Goal: Transaction & Acquisition: Purchase product/service

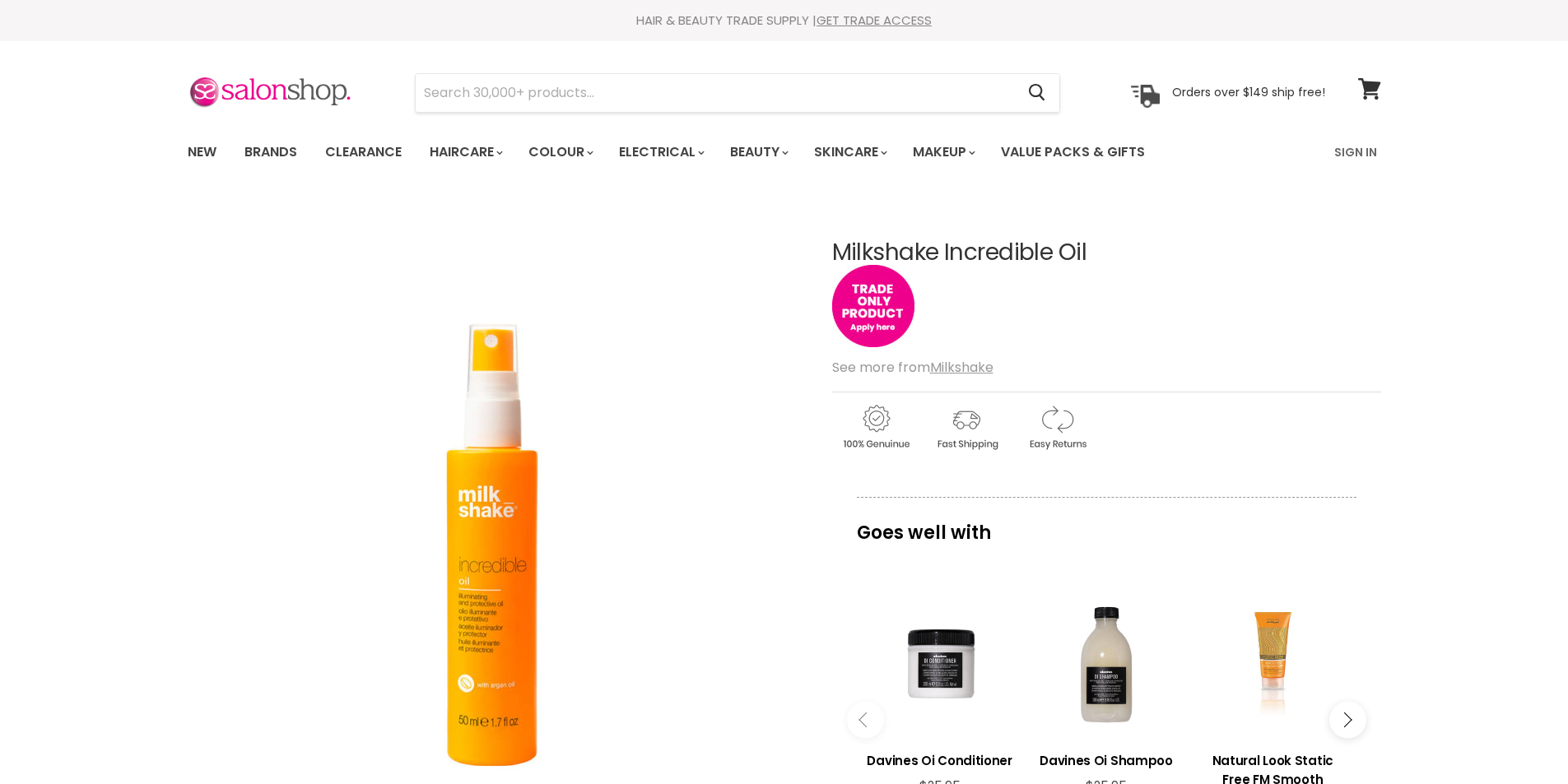
click at [618, 103] on input "Search" at bounding box center [715, 92] width 600 height 38
click at [1158, 451] on div "Main content" at bounding box center [1106, 424] width 549 height 64
click at [497, 90] on input "icy" at bounding box center [715, 92] width 600 height 38
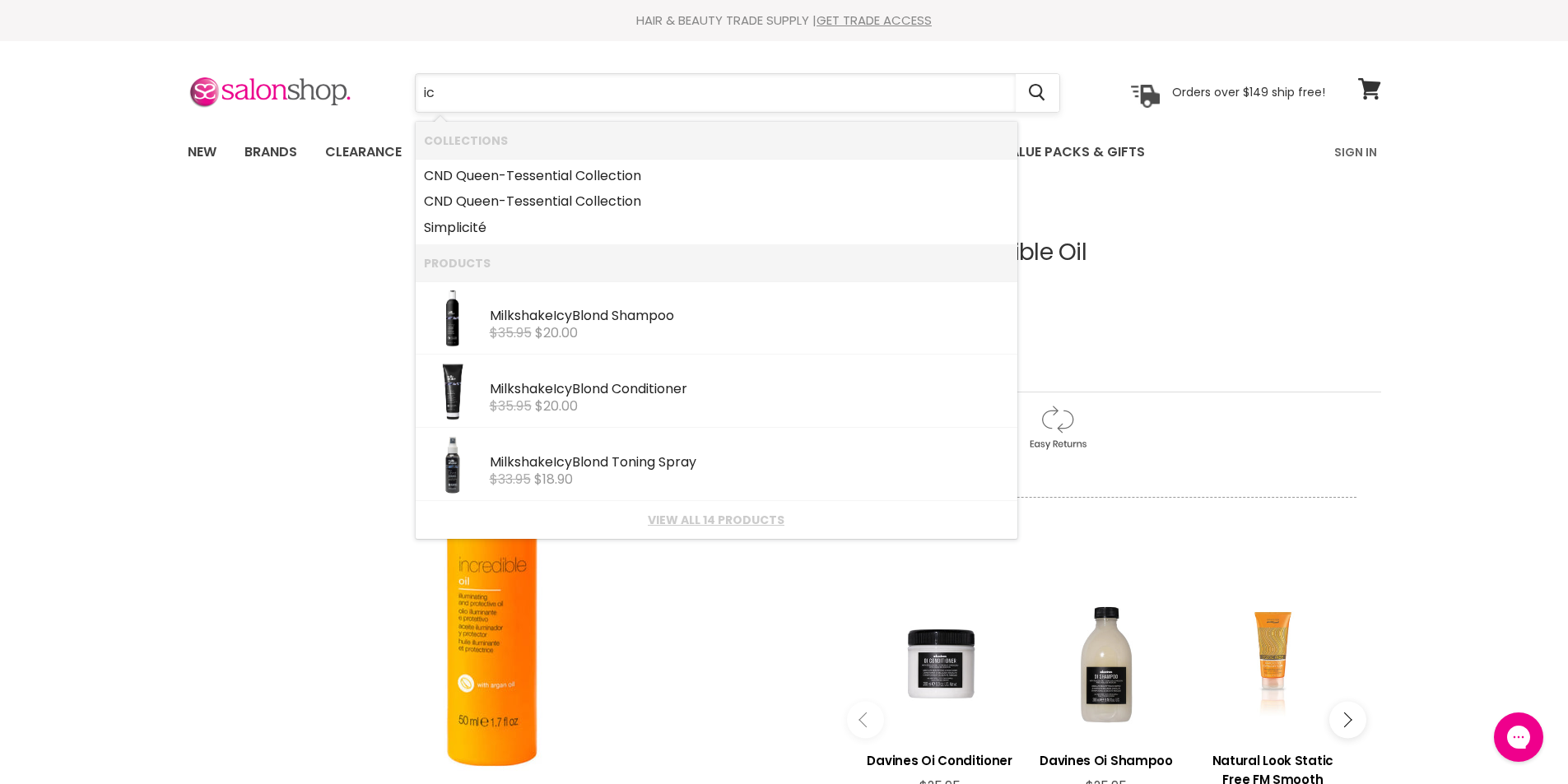
type input "i"
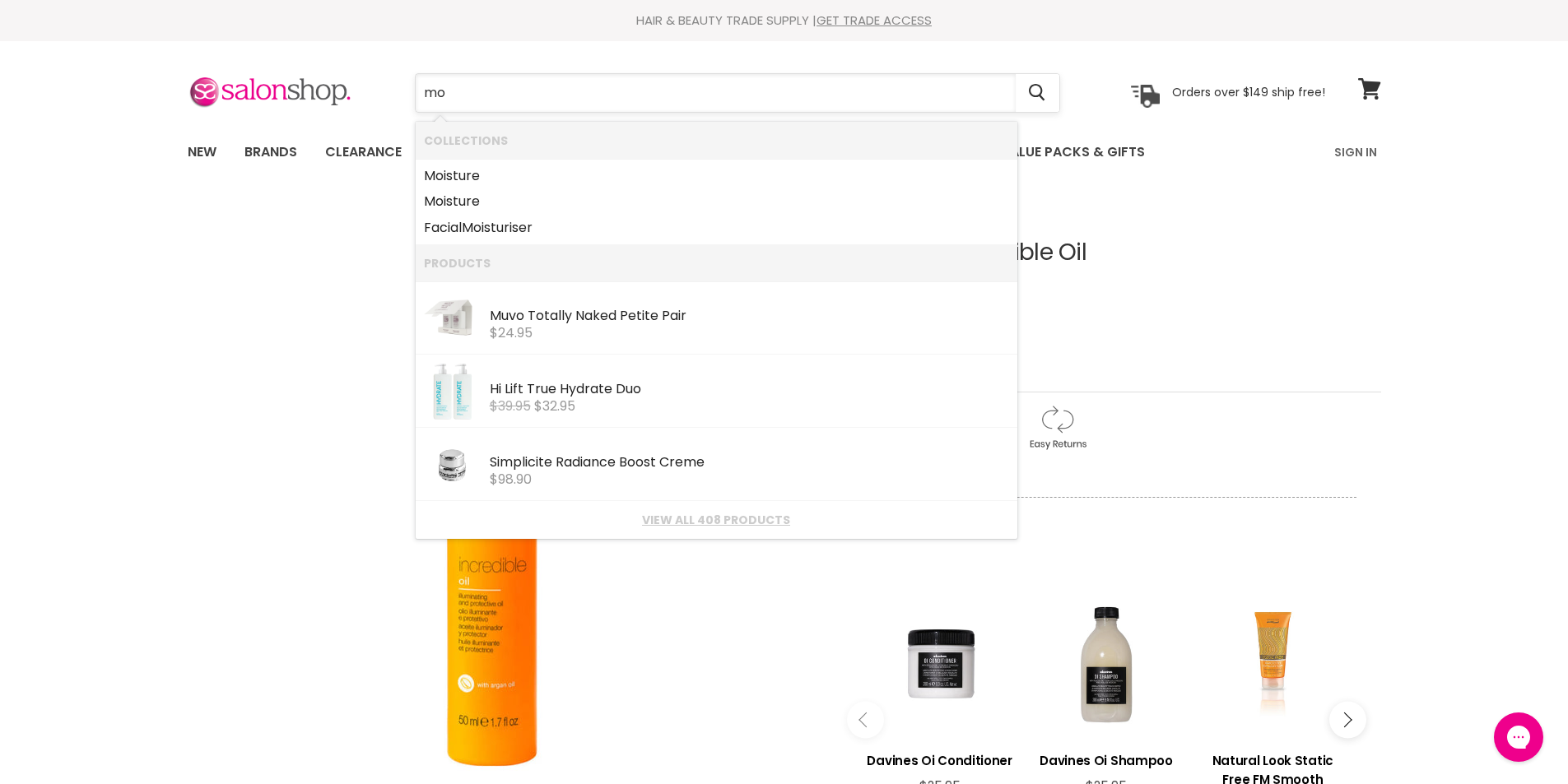
type input "m"
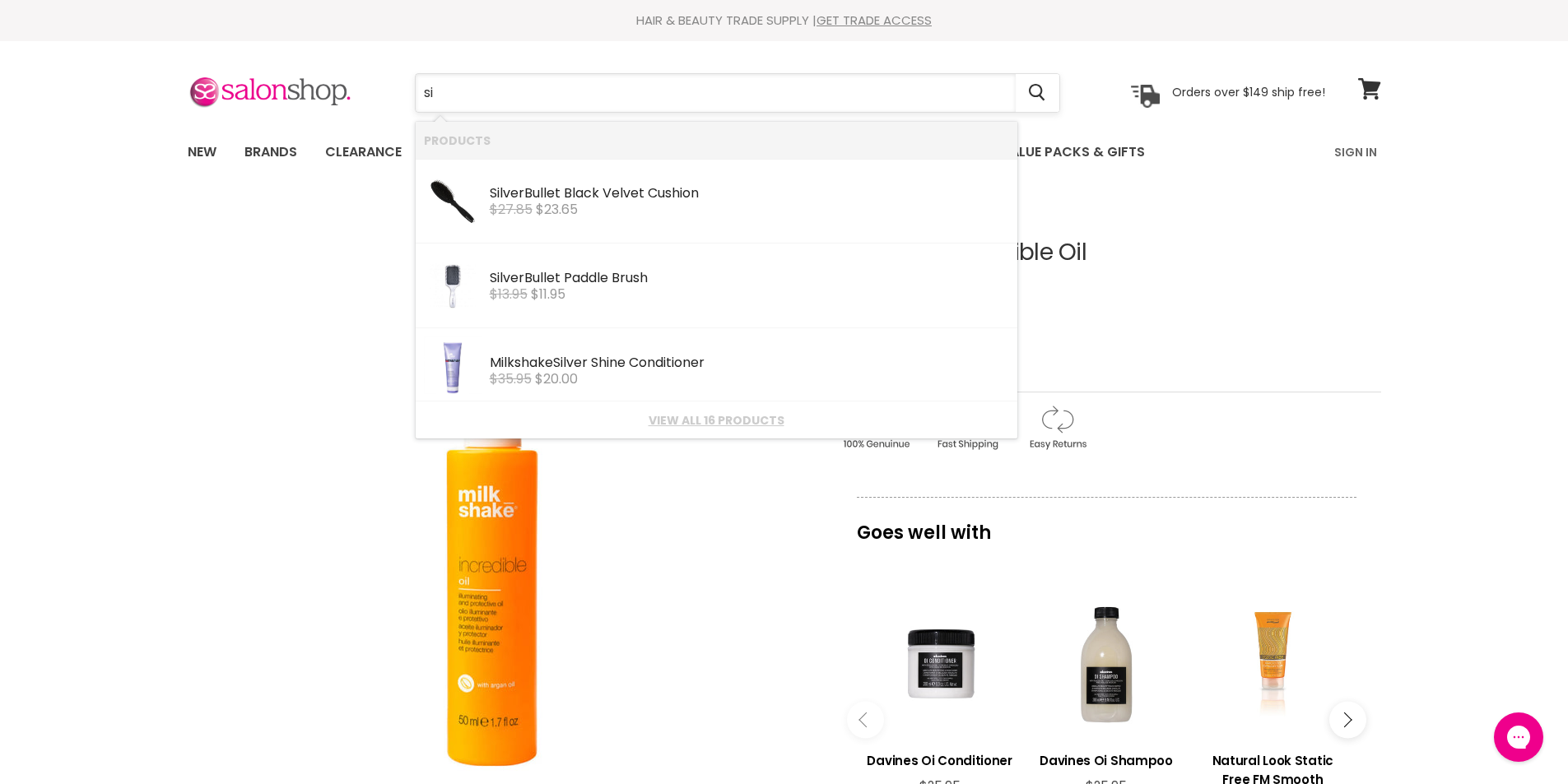
type input "s"
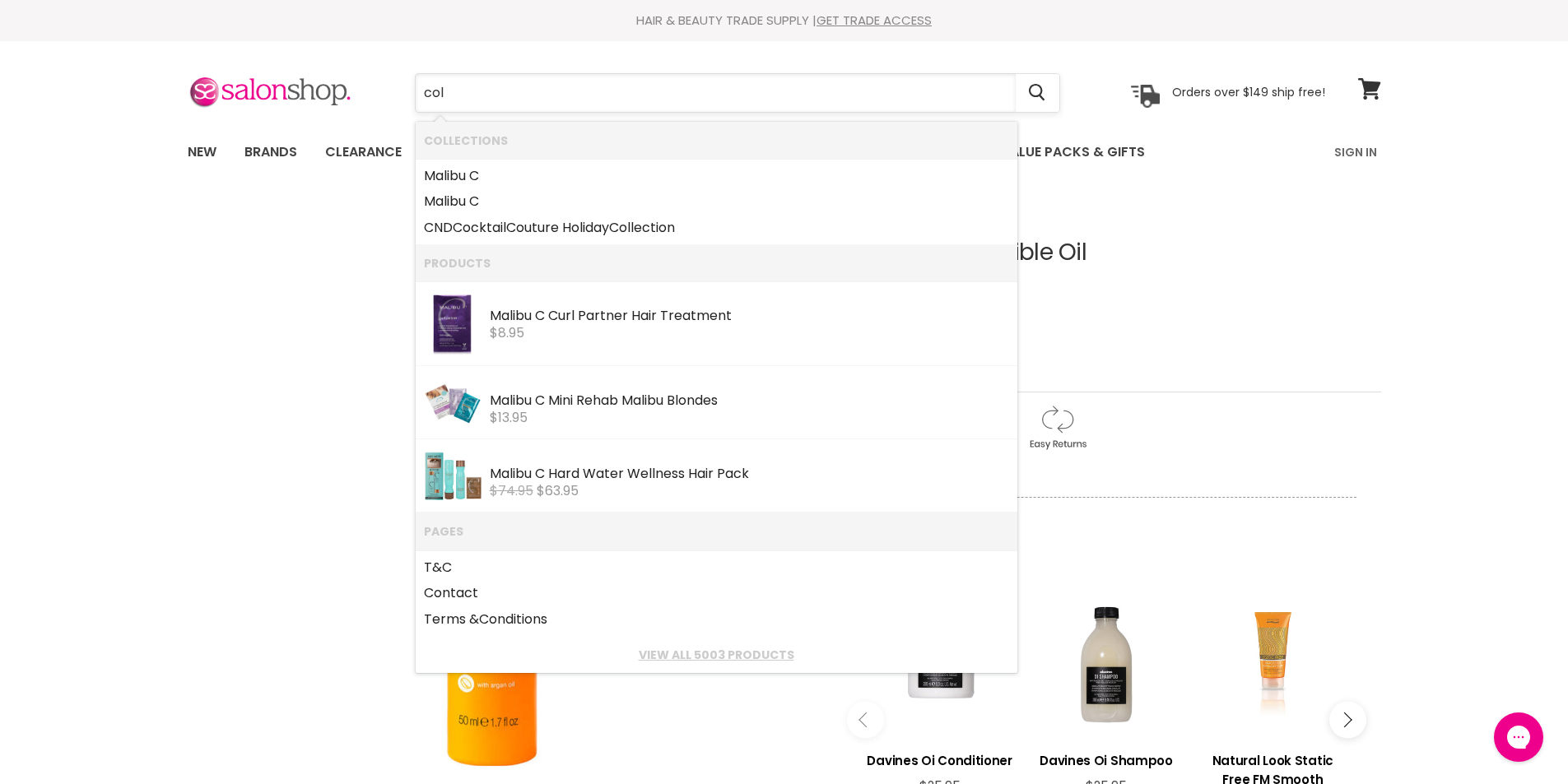
type input "cold"
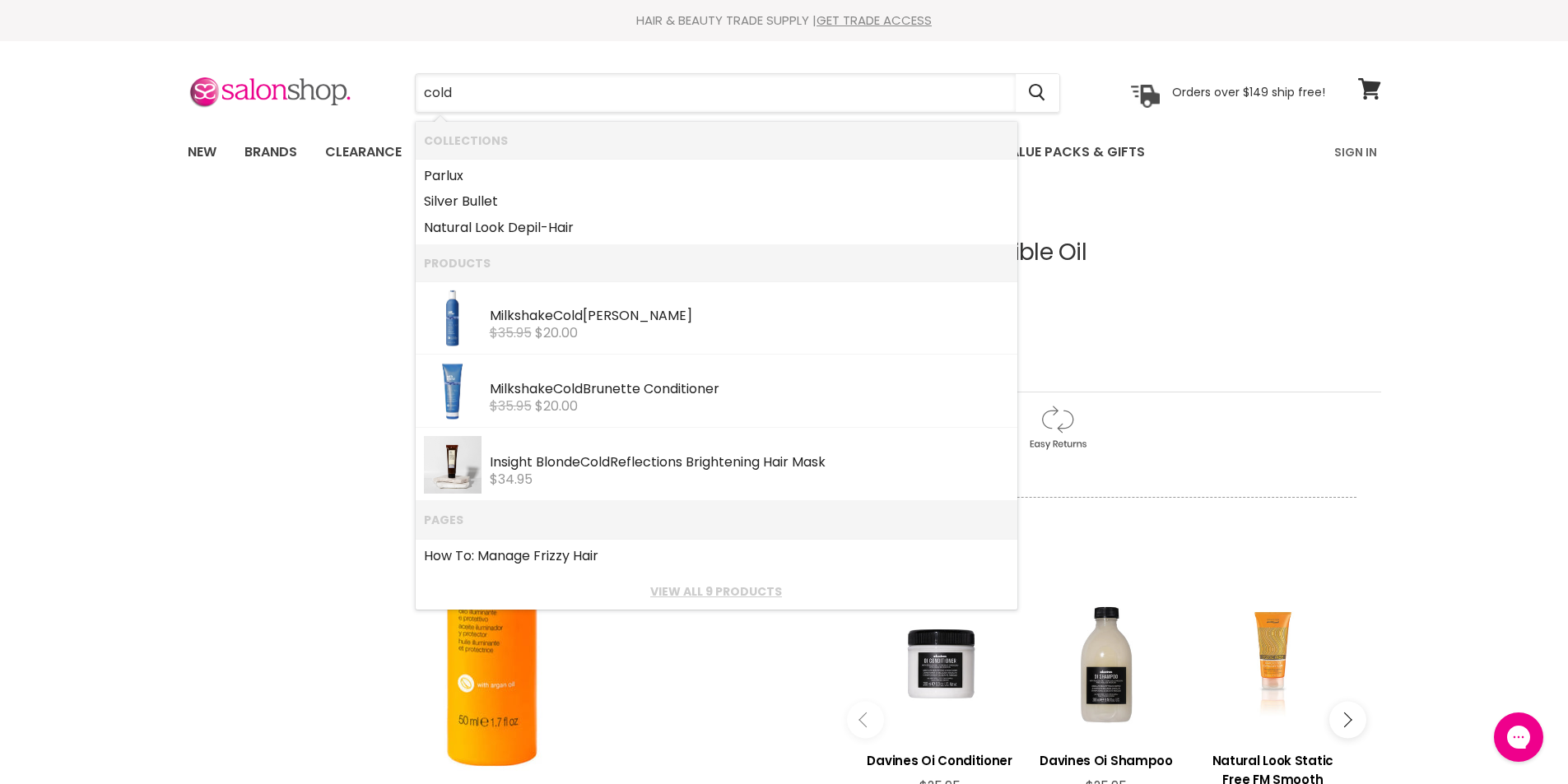
drag, startPoint x: 455, startPoint y: 92, endPoint x: 407, endPoint y: 99, distance: 48.5
click at [407, 99] on div "cold Cancel" at bounding box center [737, 92] width 729 height 38
